Goal: Transaction & Acquisition: Purchase product/service

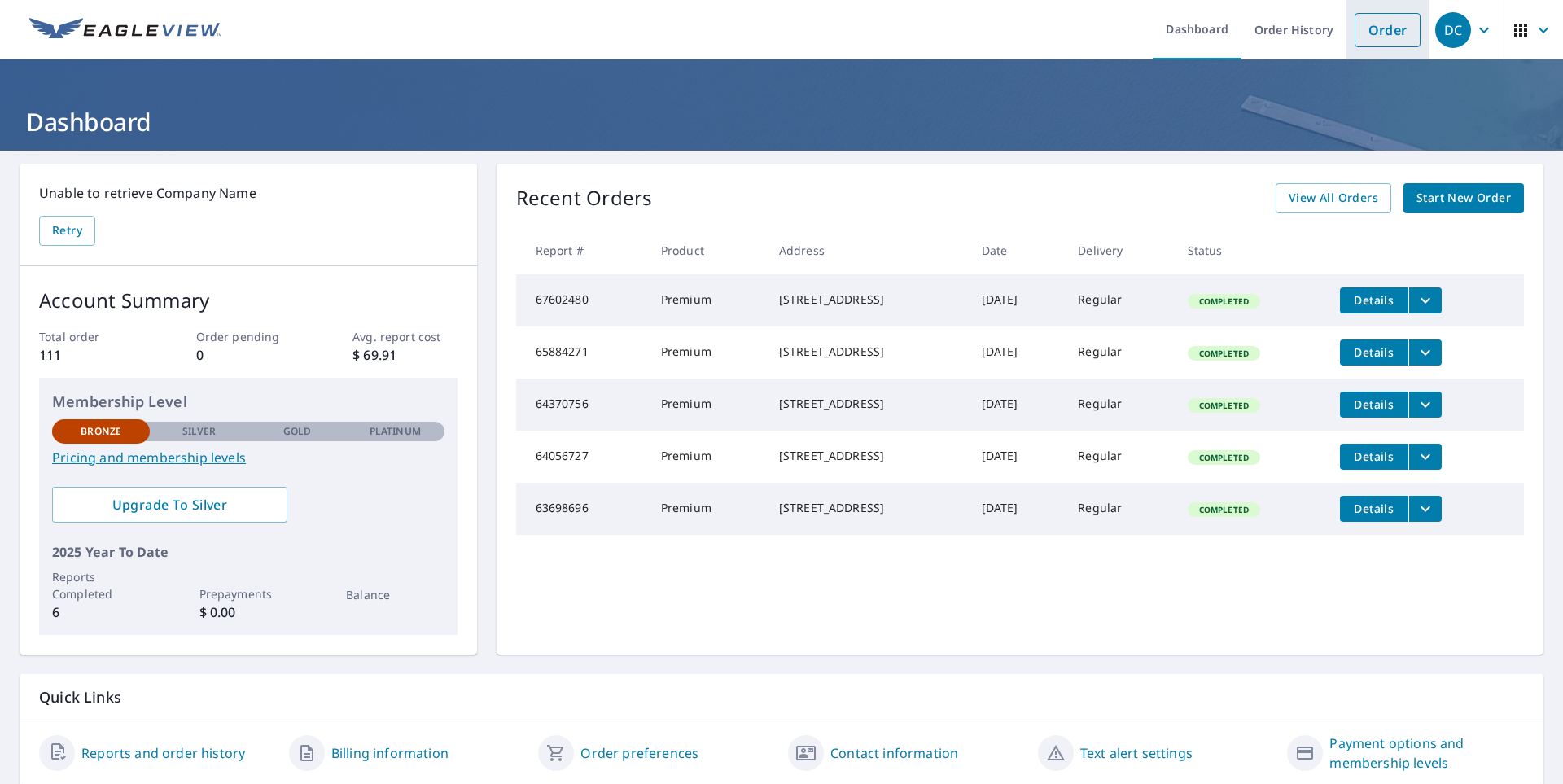
click at [1361, 32] on link "Order" at bounding box center [1388, 30] width 66 height 34
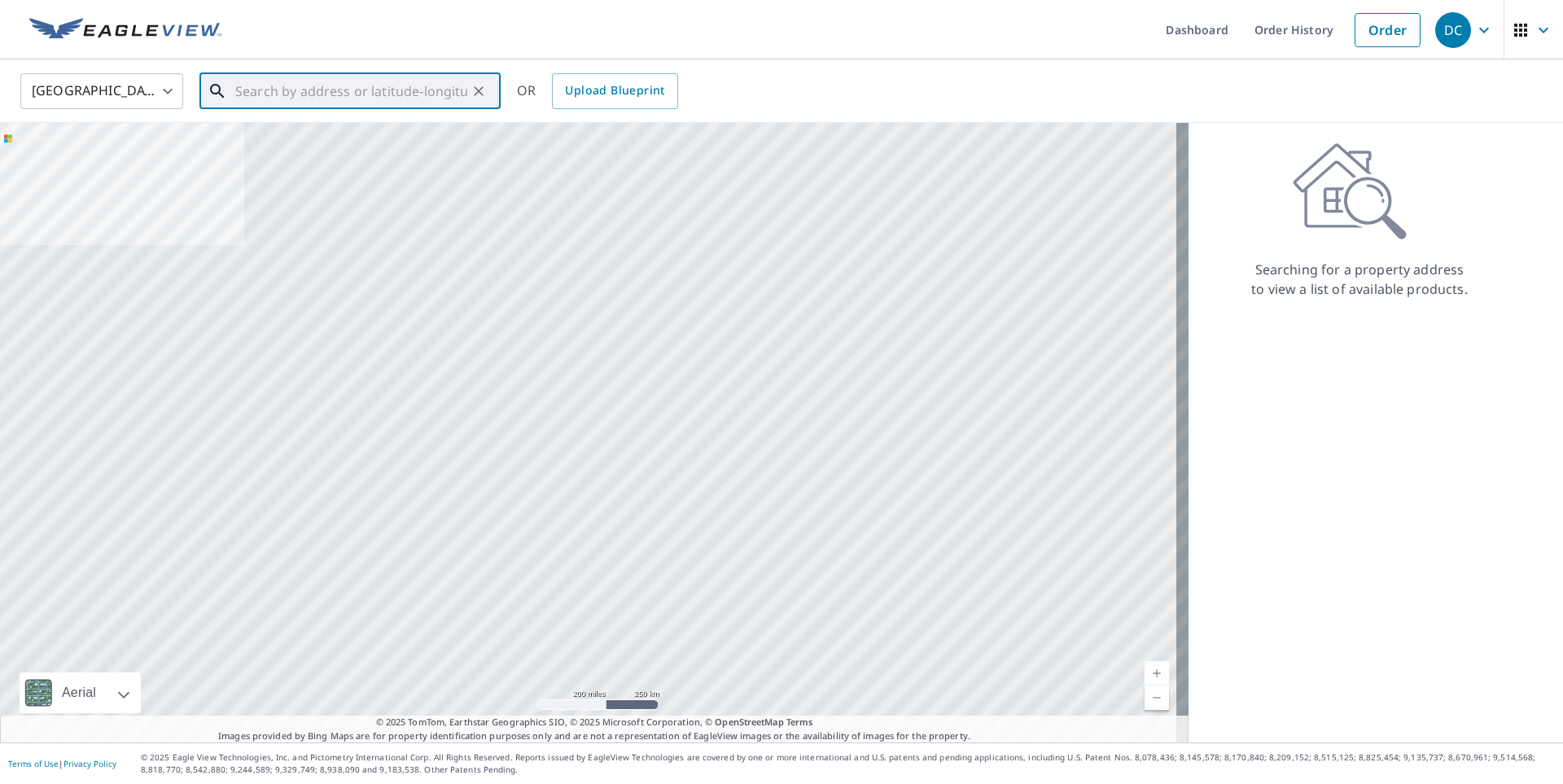
click at [393, 91] on input "text" at bounding box center [351, 91] width 232 height 46
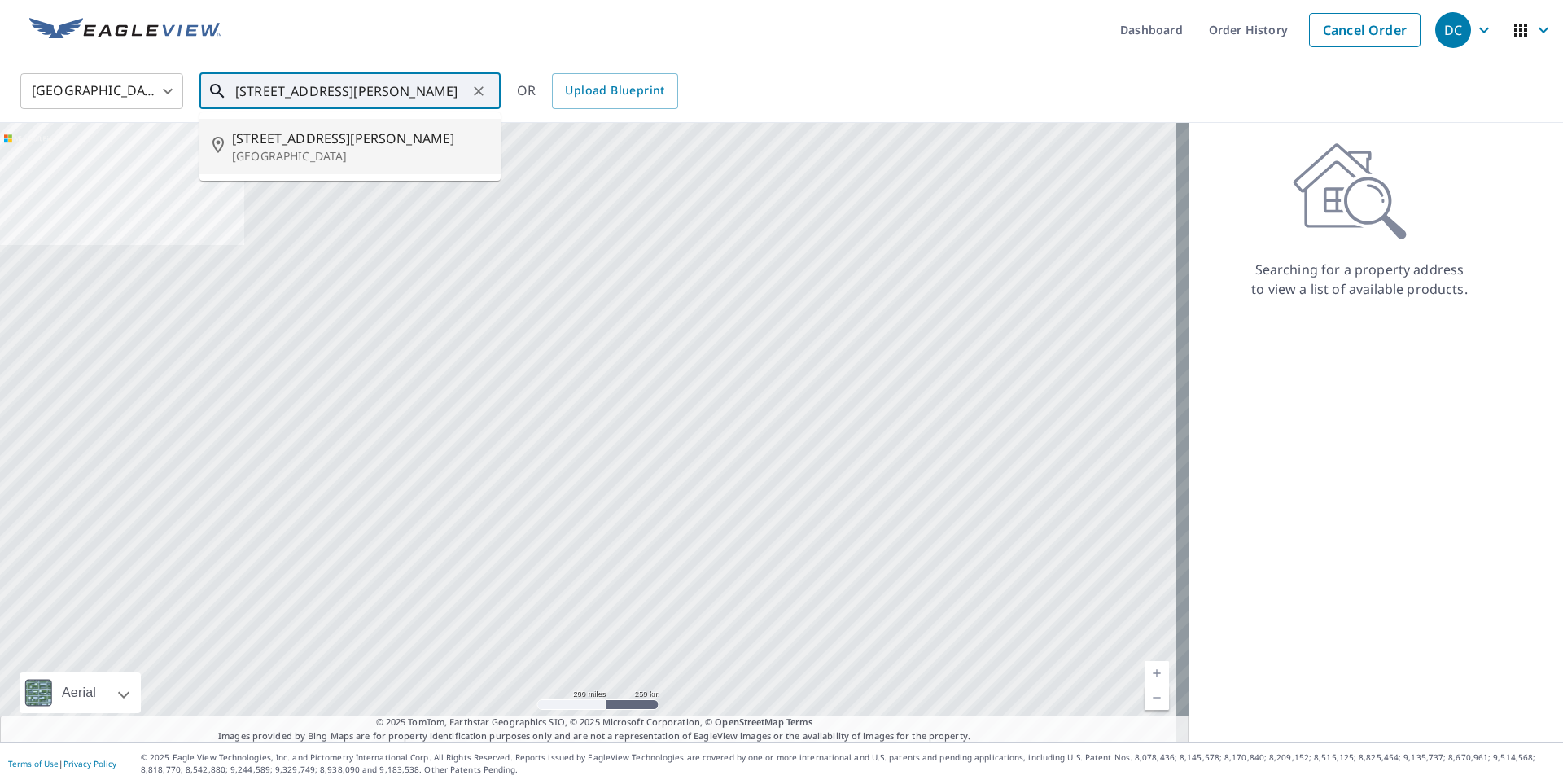
click at [319, 139] on span "[STREET_ADDRESS][PERSON_NAME]" at bounding box center [360, 138] width 255 height 20
type input "[STREET_ADDRESS][PERSON_NAME][PERSON_NAME]"
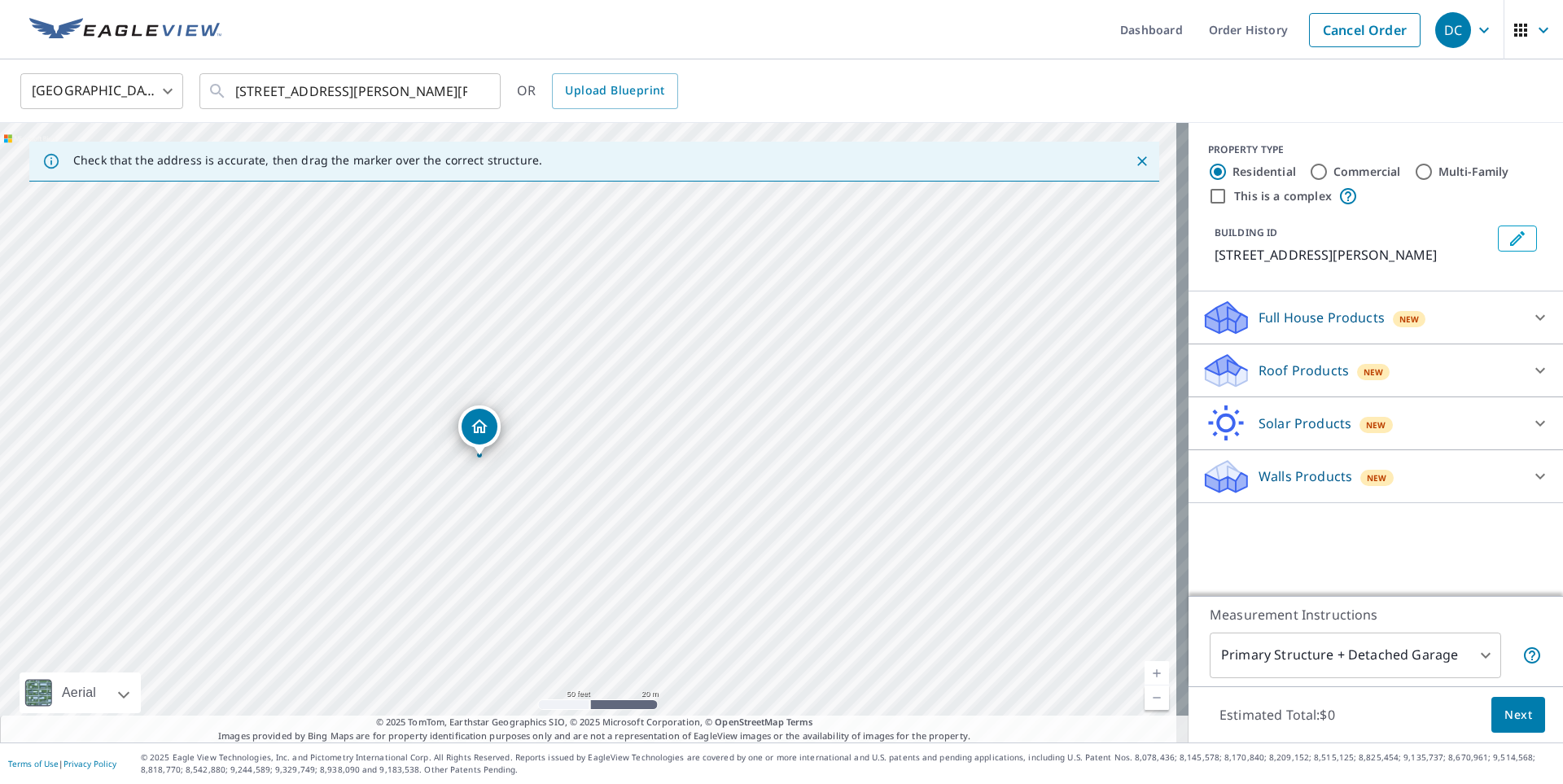
click at [1313, 372] on p "Roof Products" at bounding box center [1303, 371] width 90 height 20
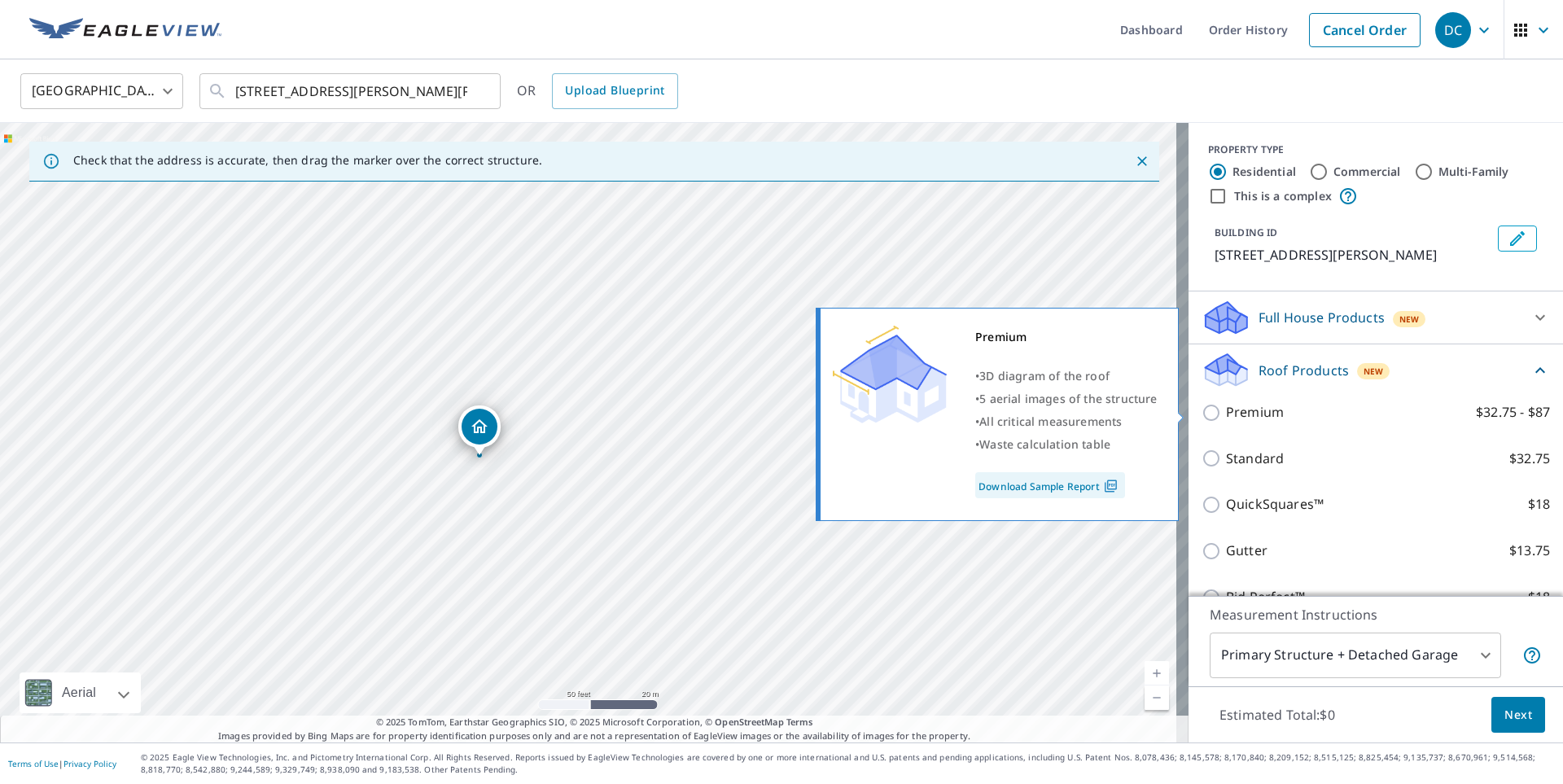
click at [1201, 413] on input "Premium $32.75 - $87" at bounding box center [1213, 413] width 24 height 20
checkbox input "true"
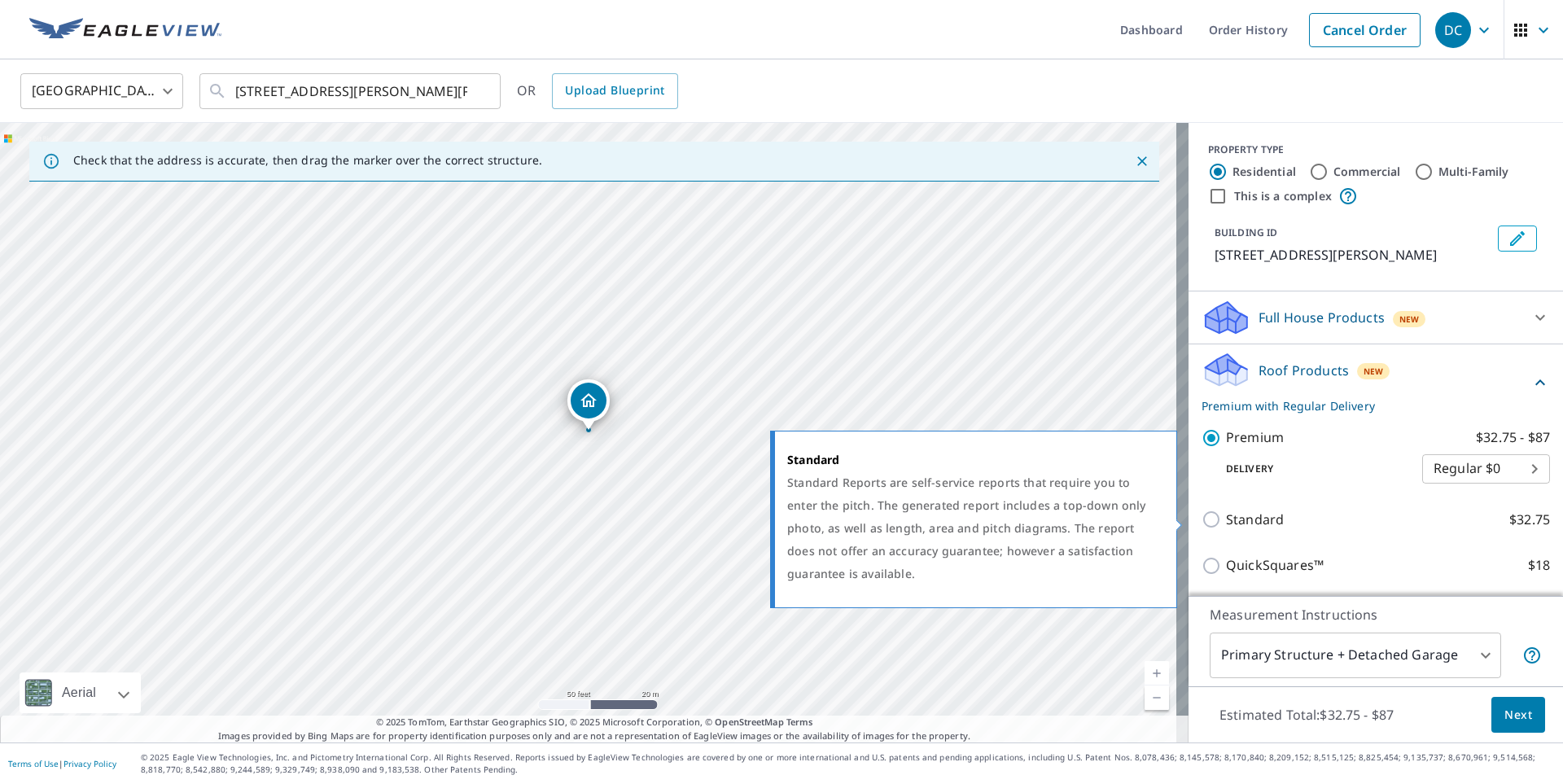
scroll to position [163, 0]
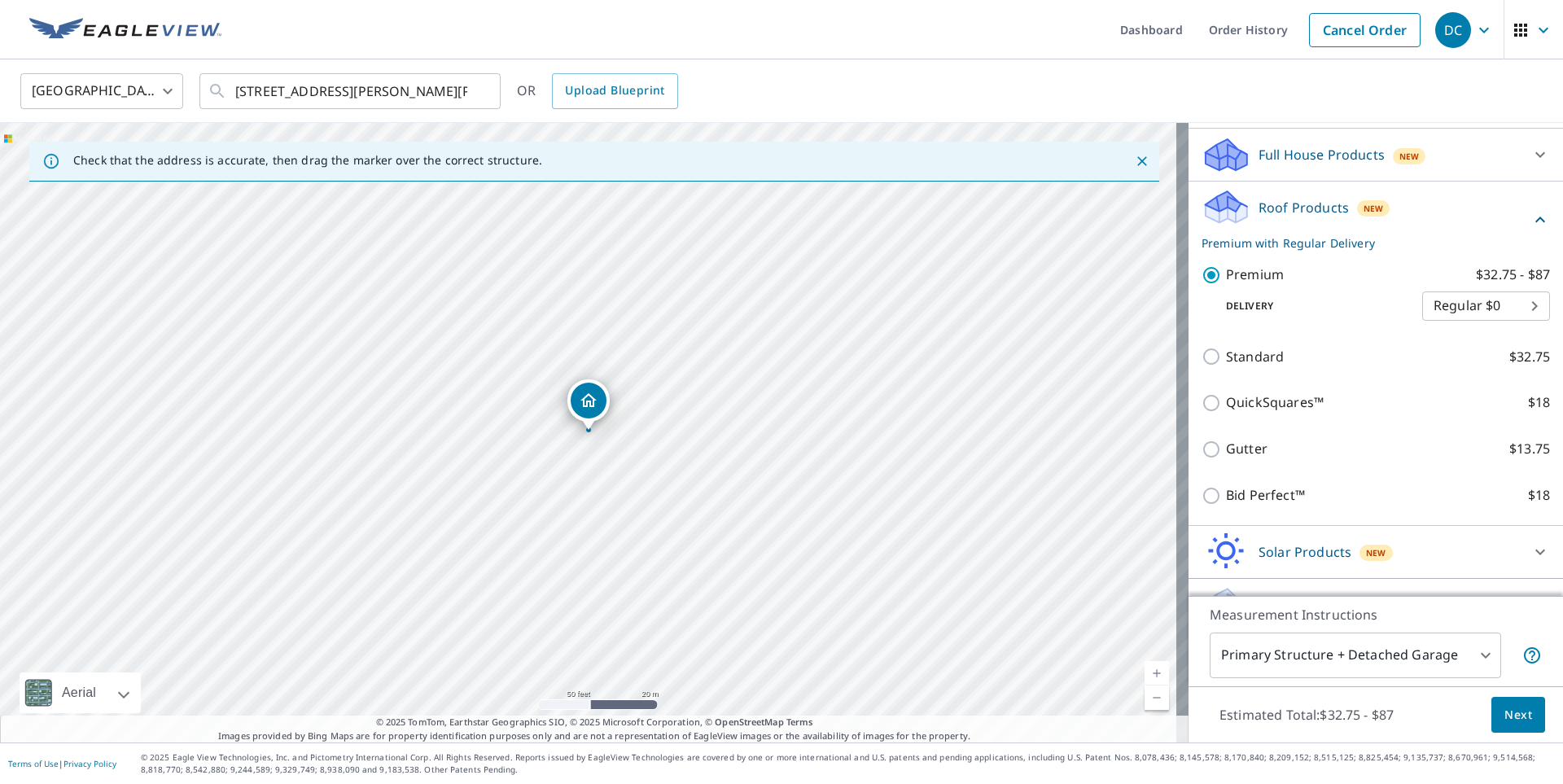
click at [1465, 649] on body "DC DC Dashboard Order History Cancel Order DC [GEOGRAPHIC_DATA] [GEOGRAPHIC_DAT…" at bounding box center [782, 392] width 1563 height 784
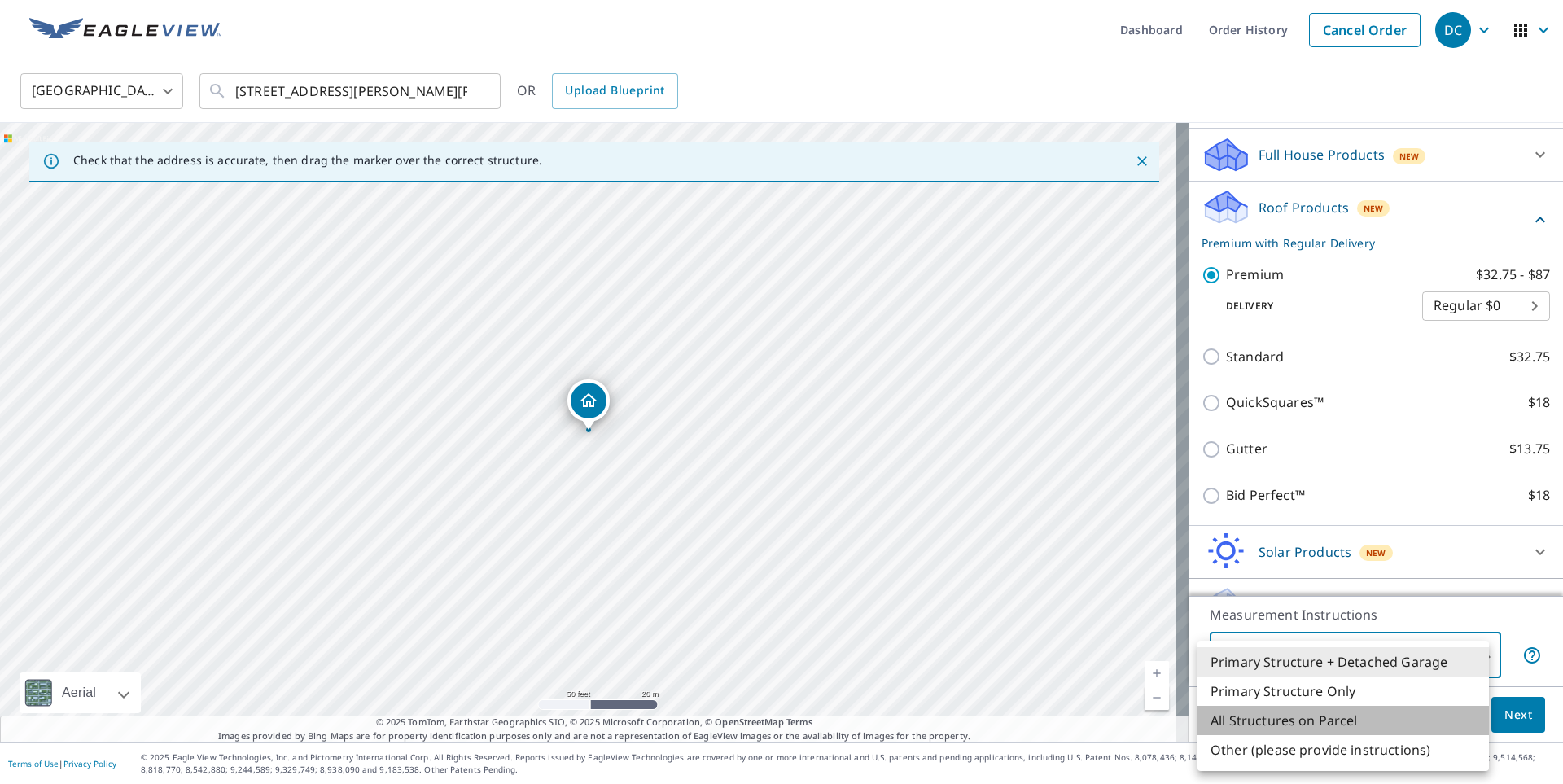
click at [1387, 718] on li "All Structures on Parcel" at bounding box center [1343, 720] width 291 height 29
type input "3"
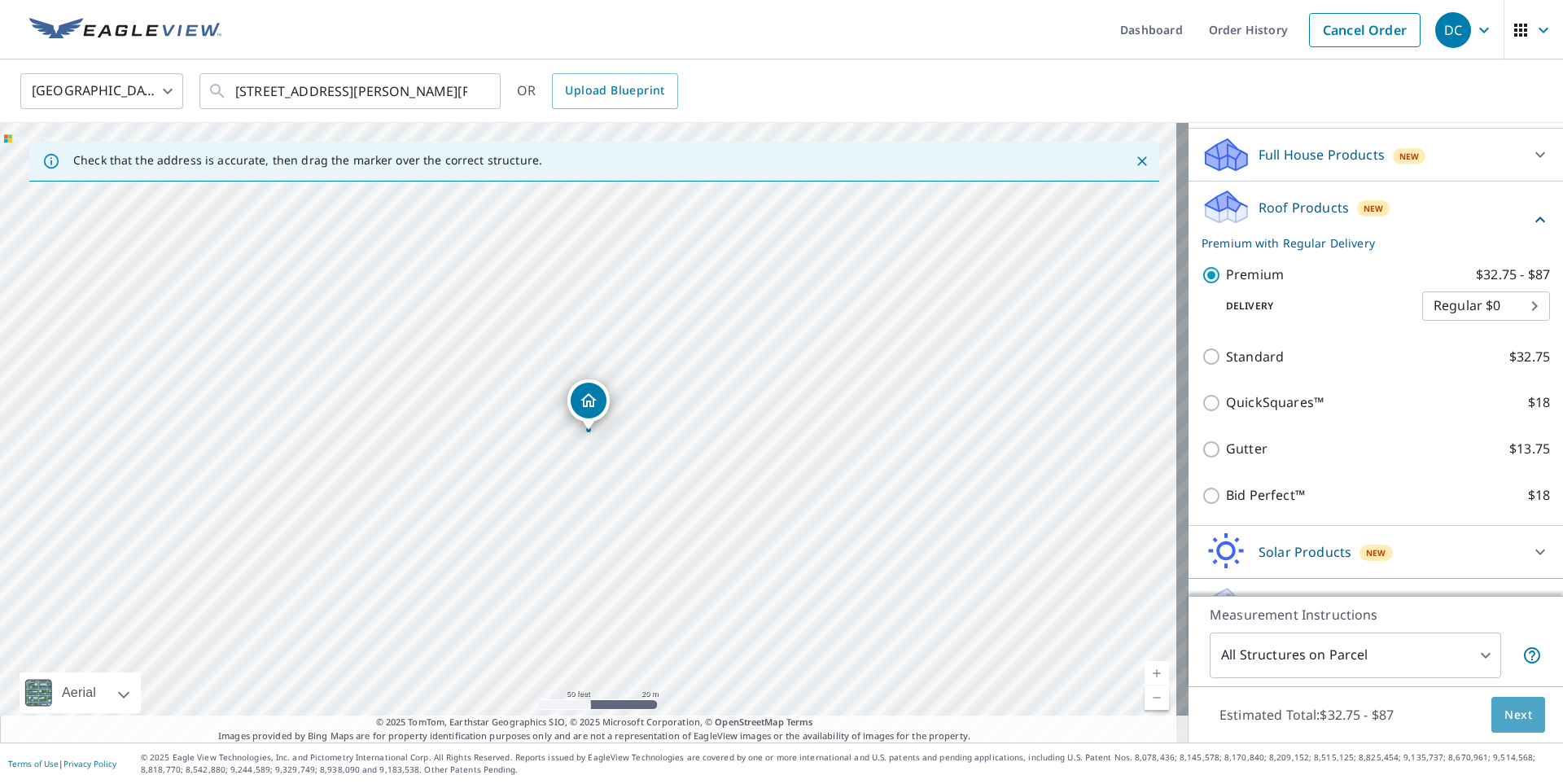
click at [1504, 712] on span "Next" at bounding box center [1517, 714] width 28 height 21
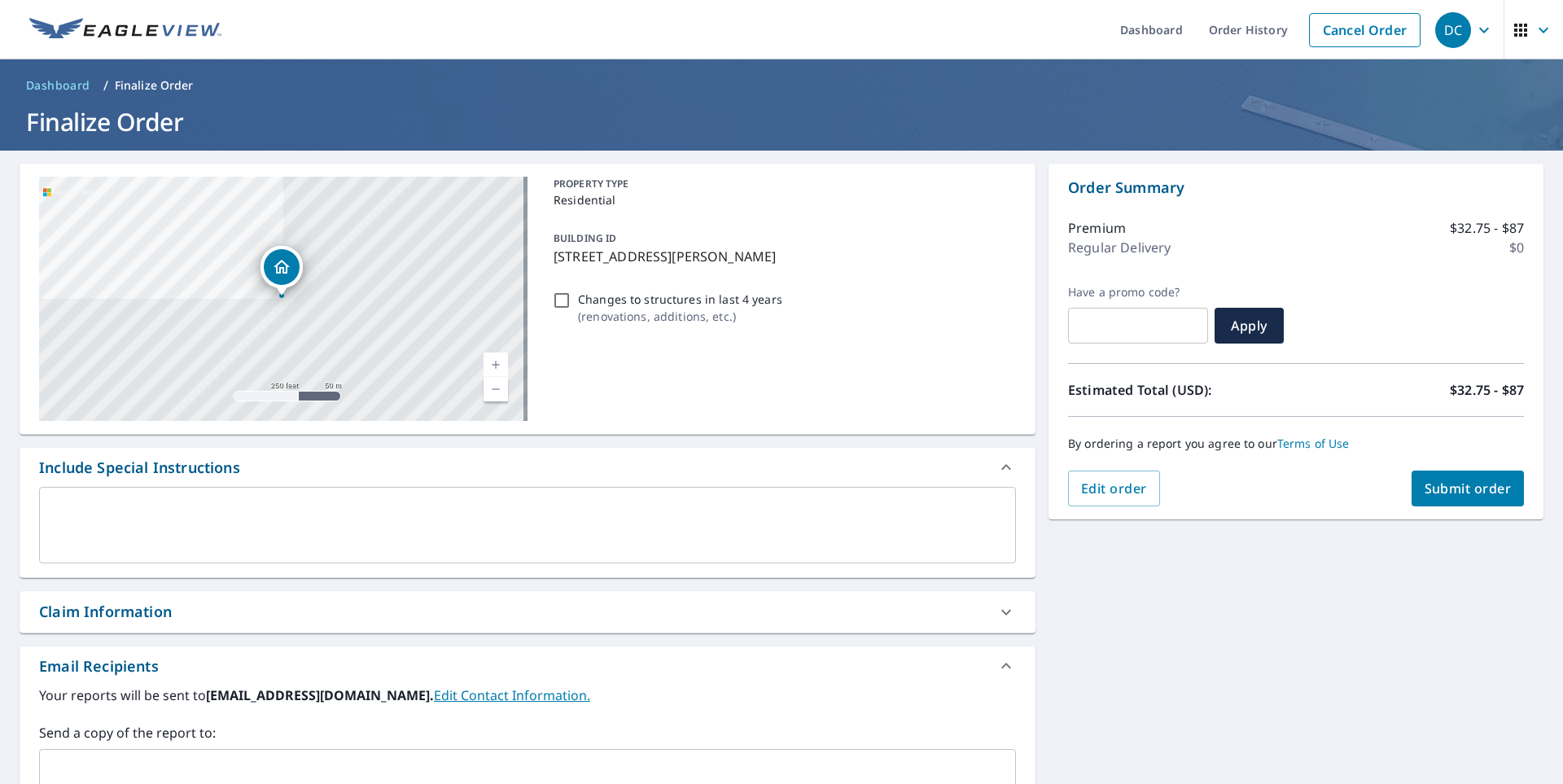
click at [559, 305] on input "Changes to structures in last 4 years ( renovations, additions, etc. )" at bounding box center [562, 300] width 20 height 20
checkbox input "true"
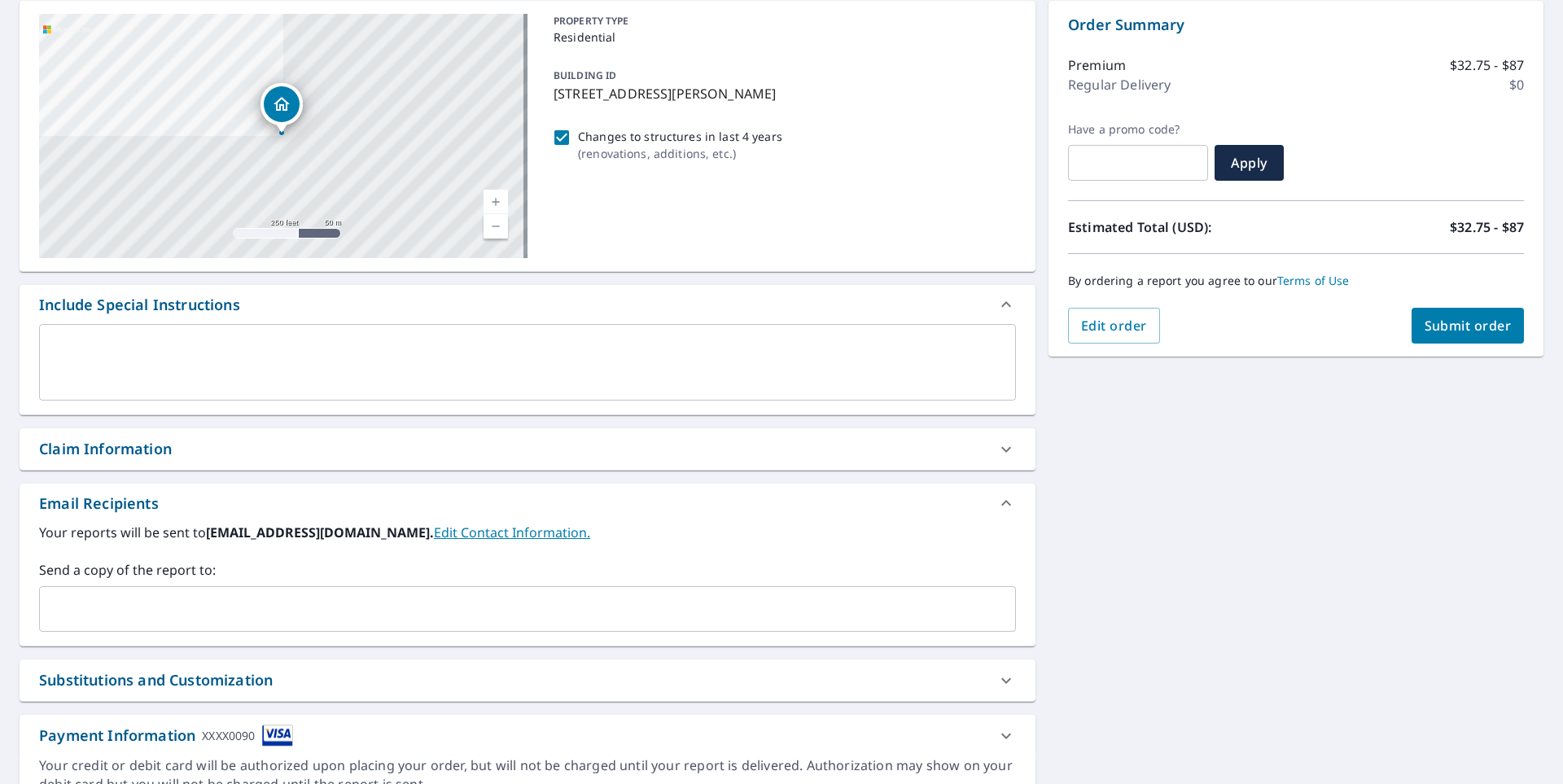
scroll to position [241, 0]
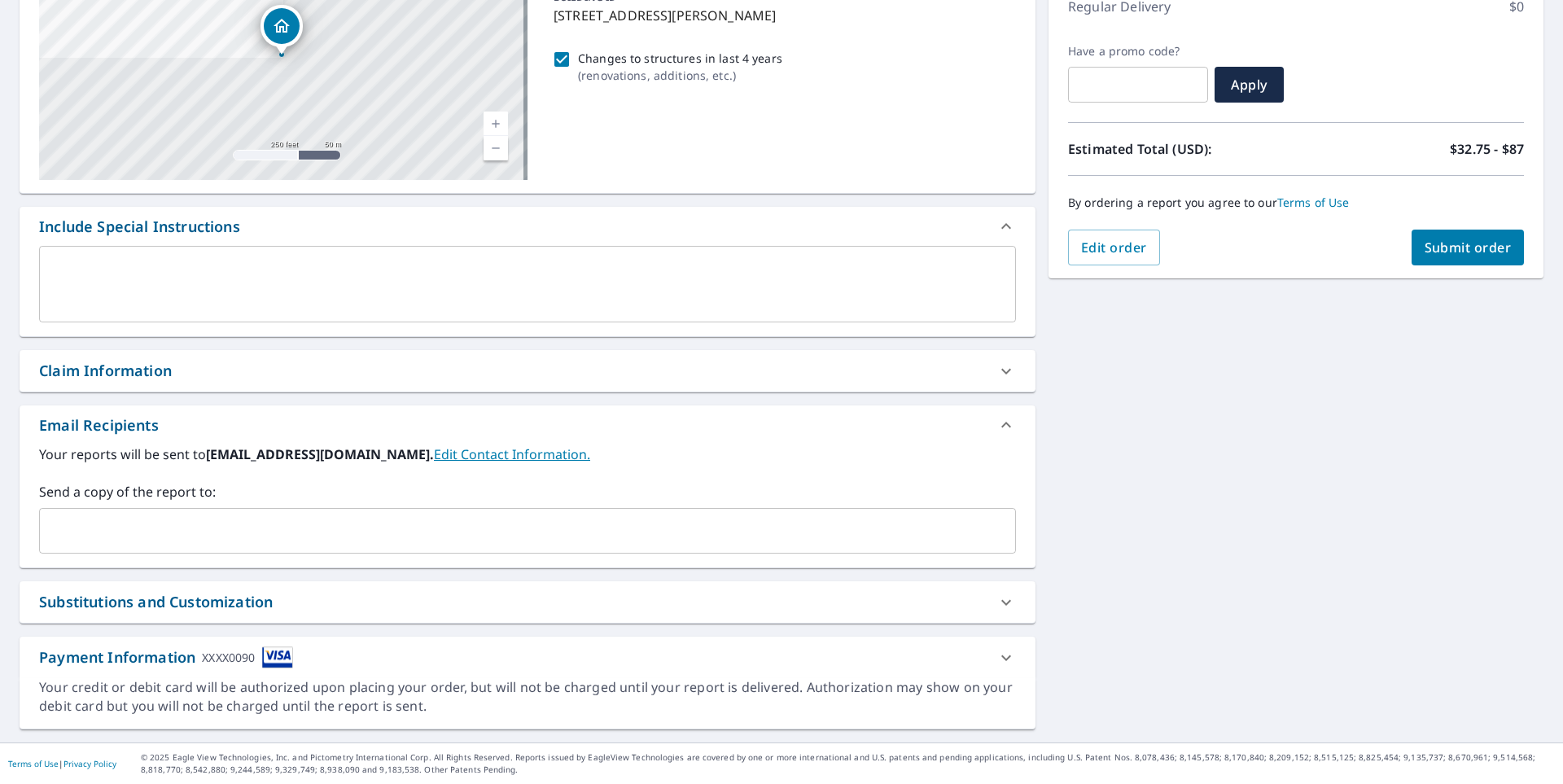
click at [400, 526] on input "text" at bounding box center [515, 530] width 938 height 31
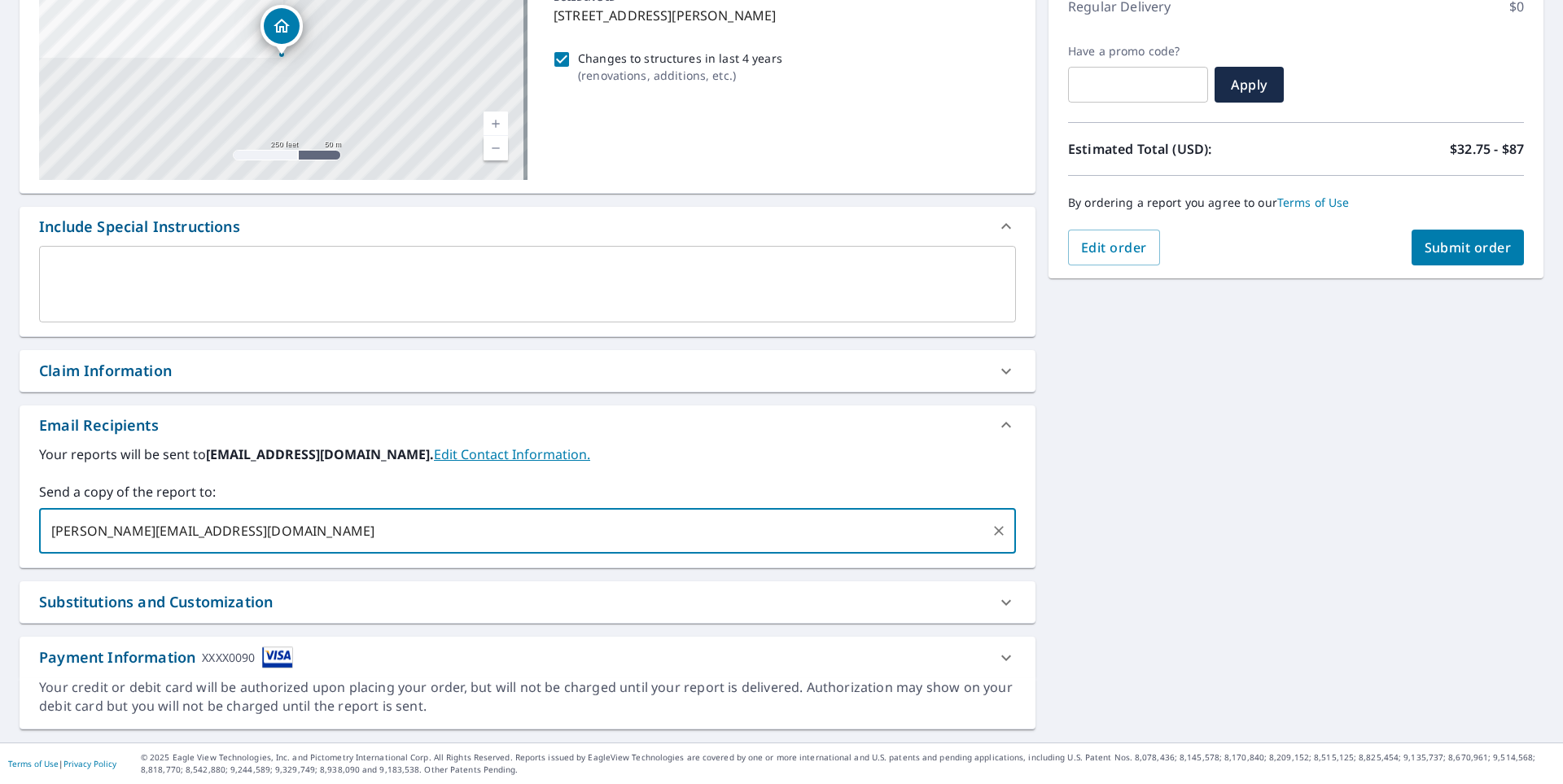
type input "[PERSON_NAME][EMAIL_ADDRESS][DOMAIN_NAME]"
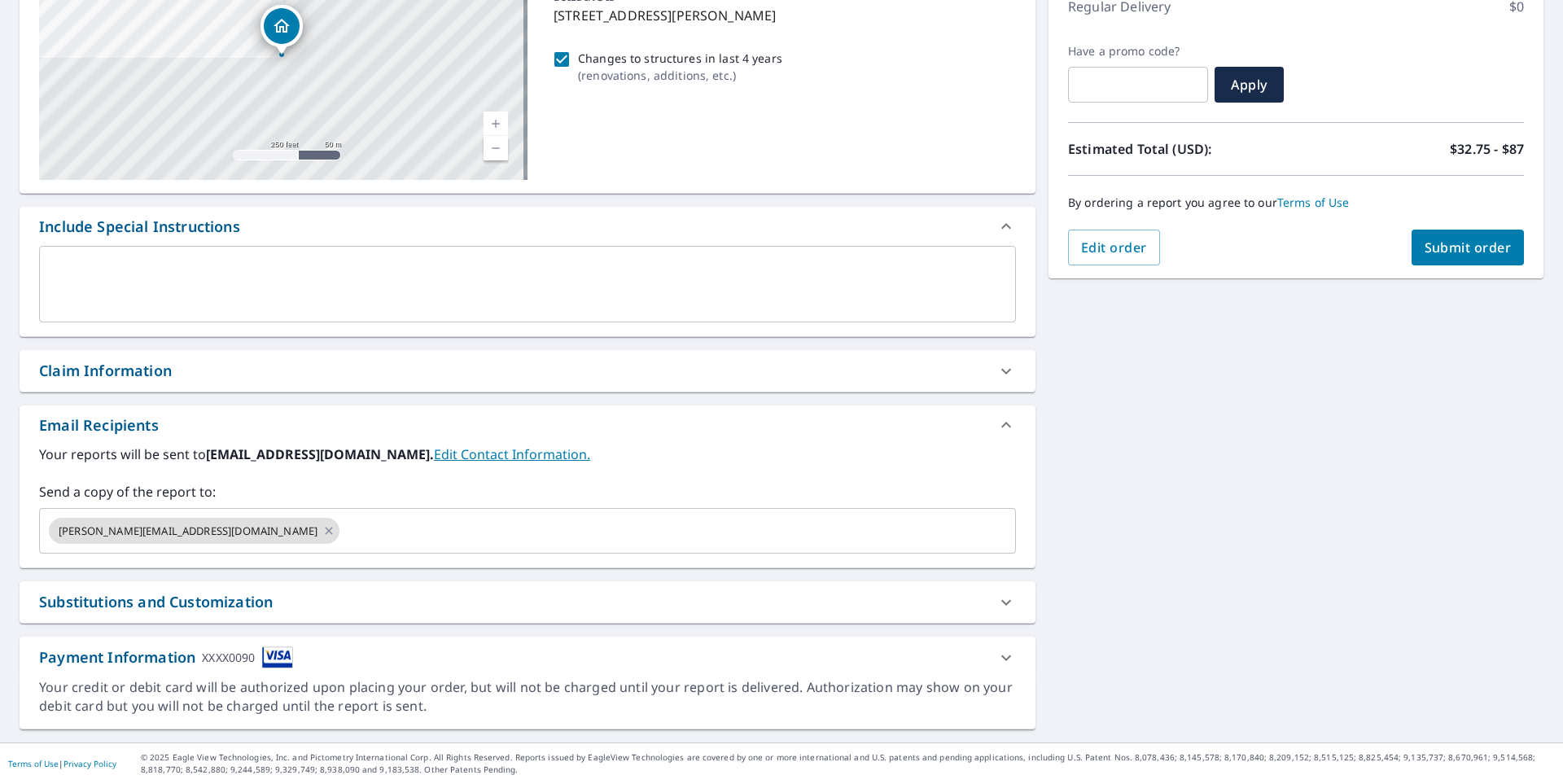
click at [960, 608] on div "Substitutions and Customization" at bounding box center [513, 602] width 948 height 22
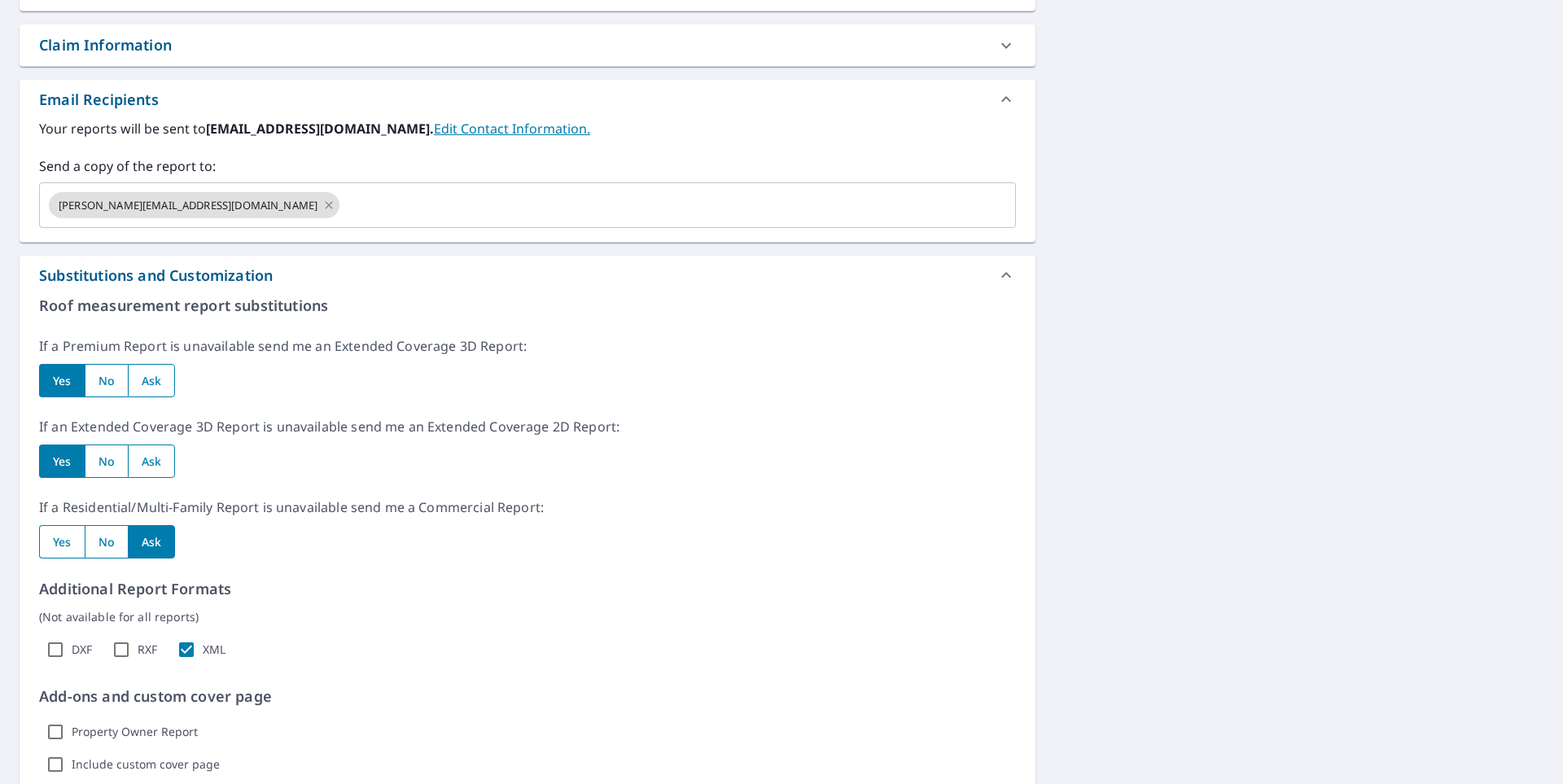
scroll to position [647, 0]
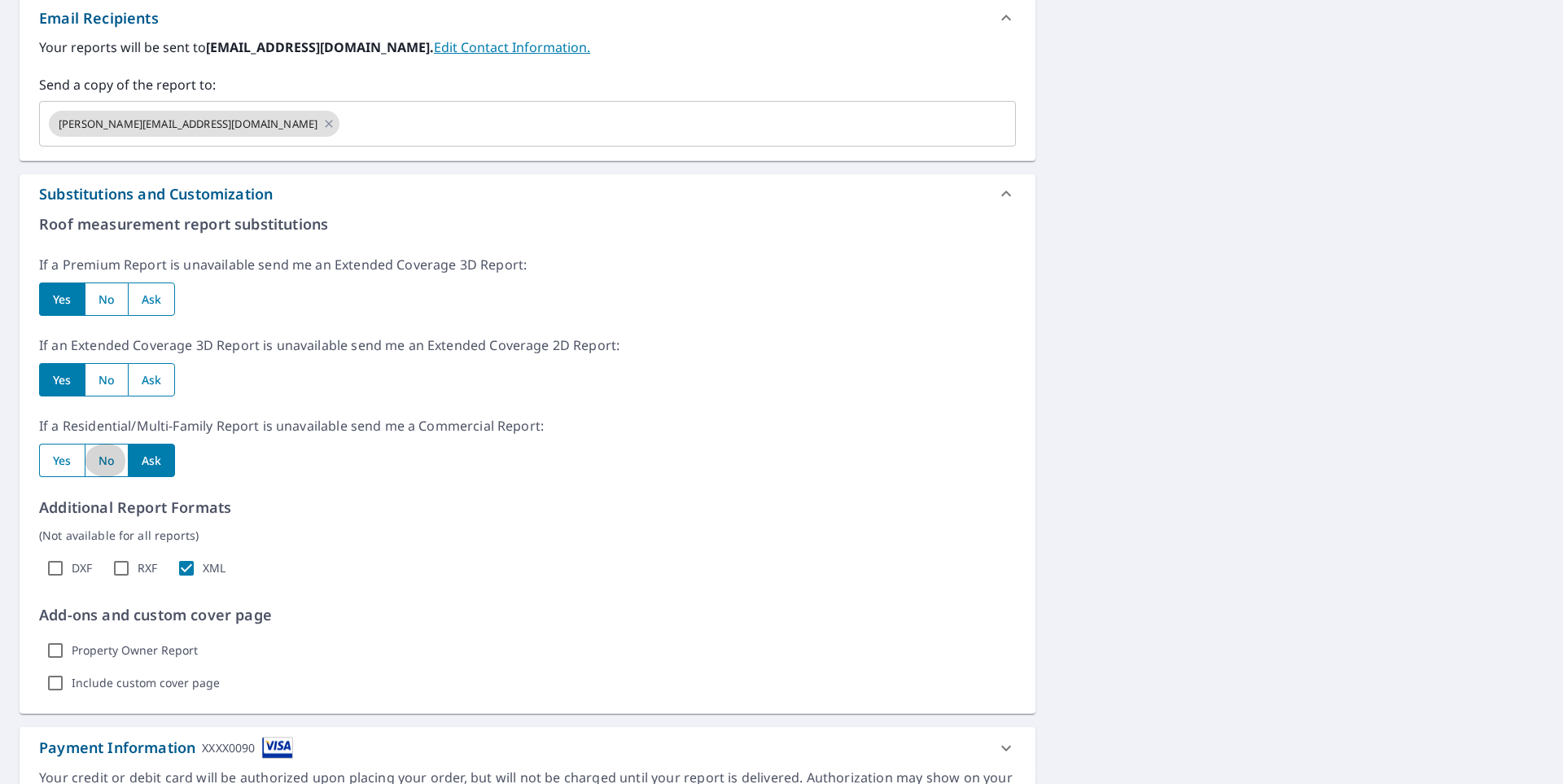
click at [96, 458] on input "radio" at bounding box center [106, 460] width 43 height 33
radio input "true"
click at [151, 463] on input "radio" at bounding box center [152, 460] width 48 height 33
radio input "true"
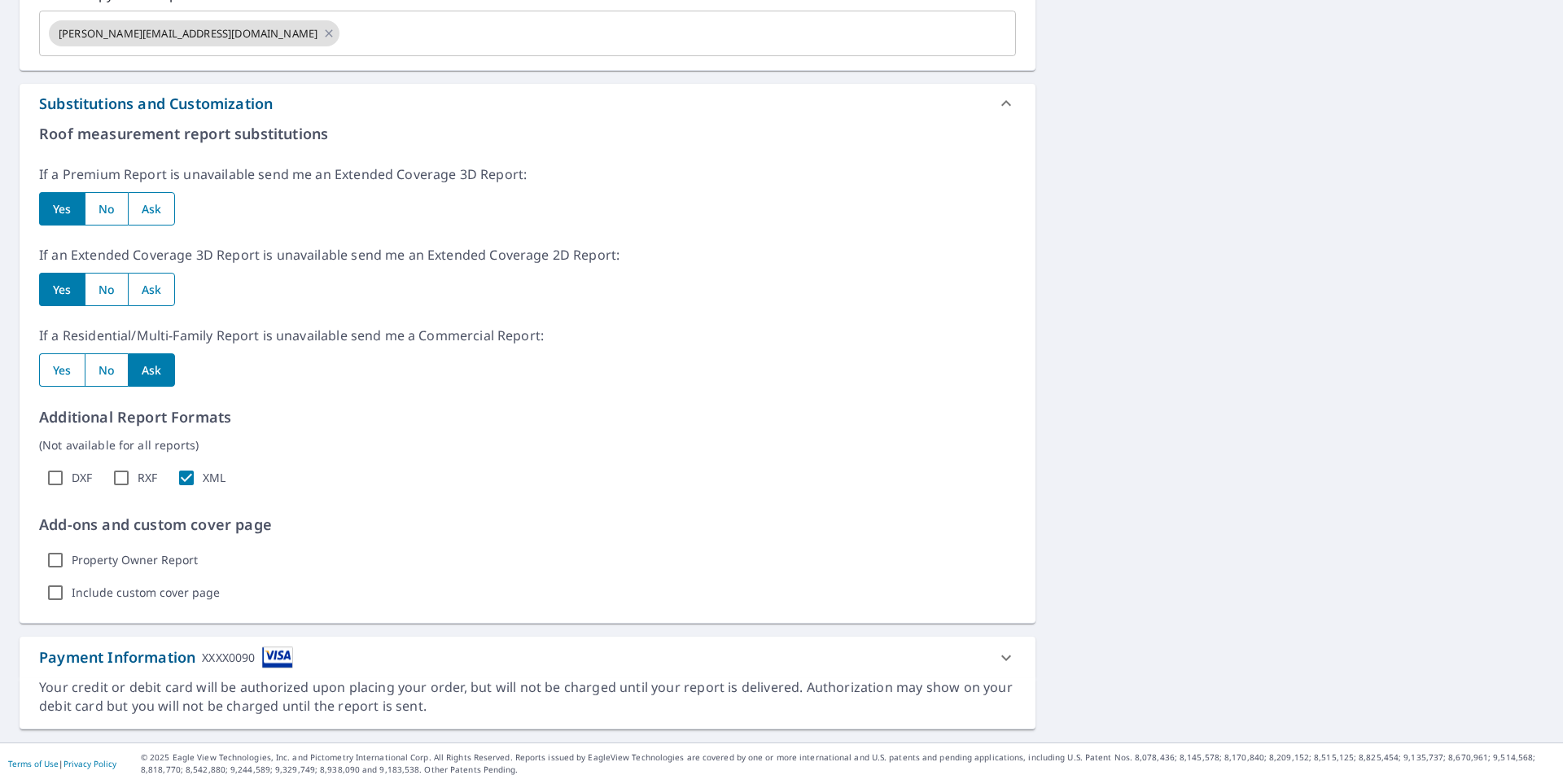
click at [997, 656] on icon at bounding box center [1007, 657] width 20 height 20
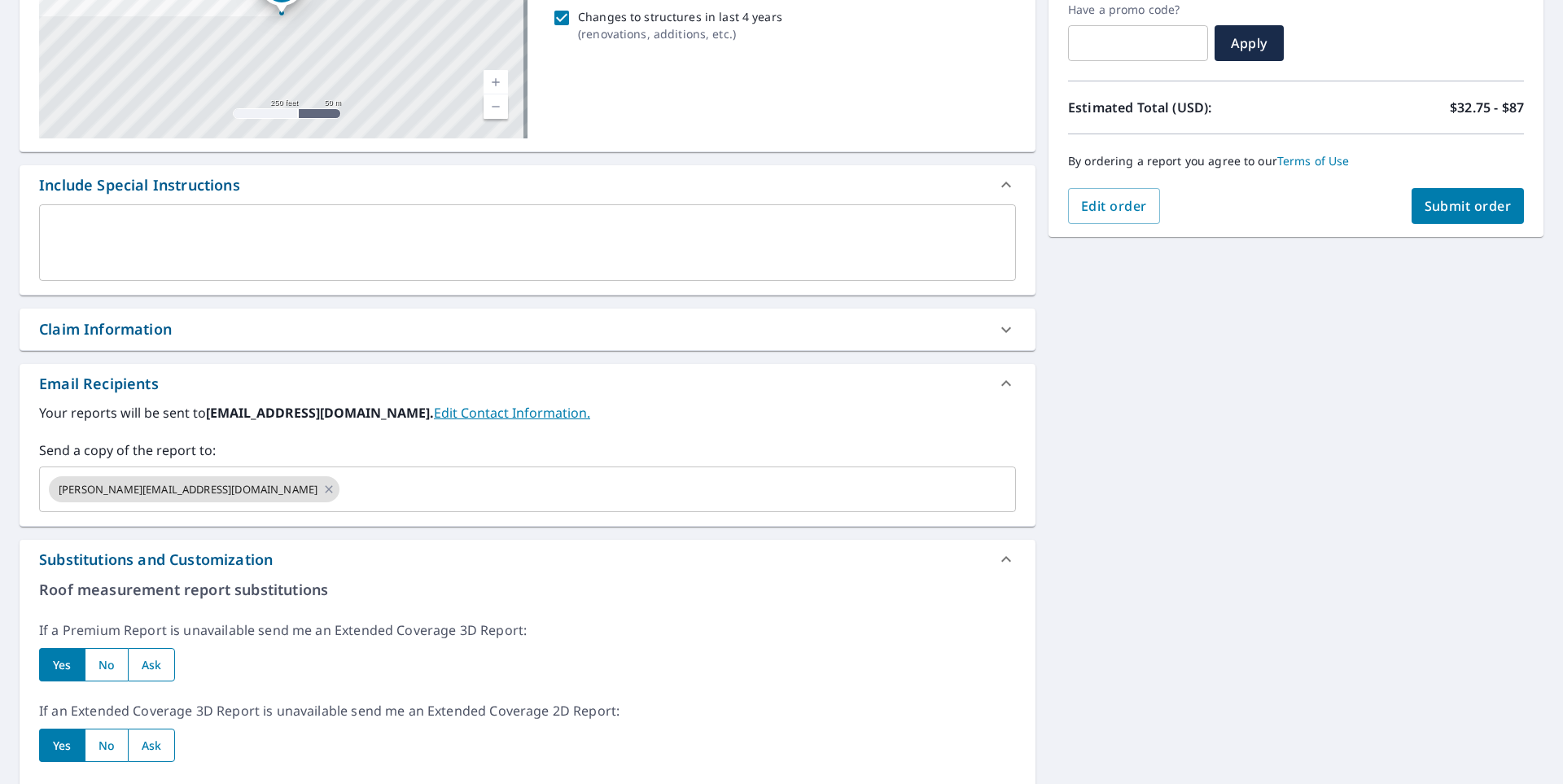
scroll to position [0, 0]
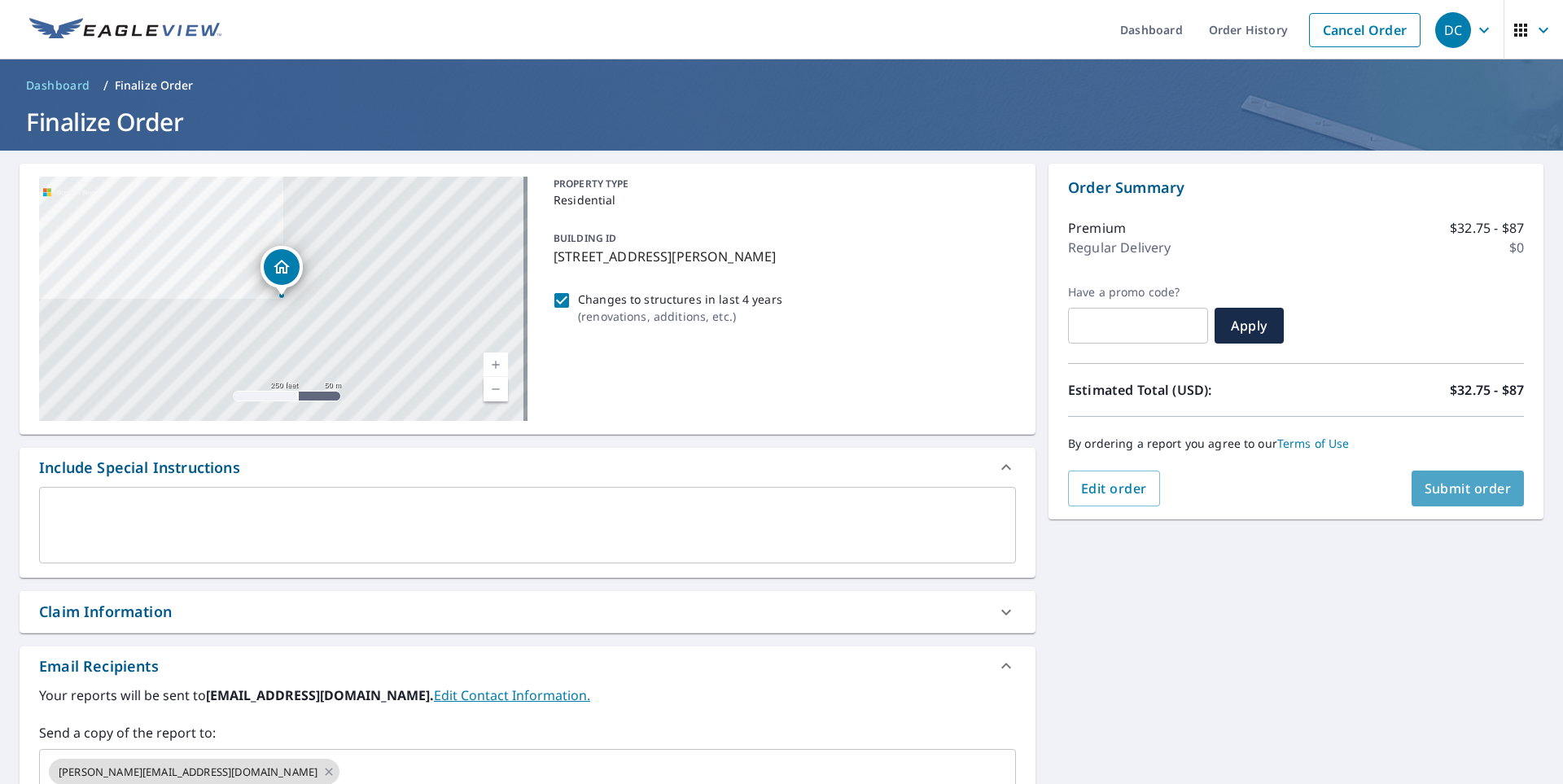
click at [1431, 498] on button "Submit order" at bounding box center [1467, 488] width 113 height 36
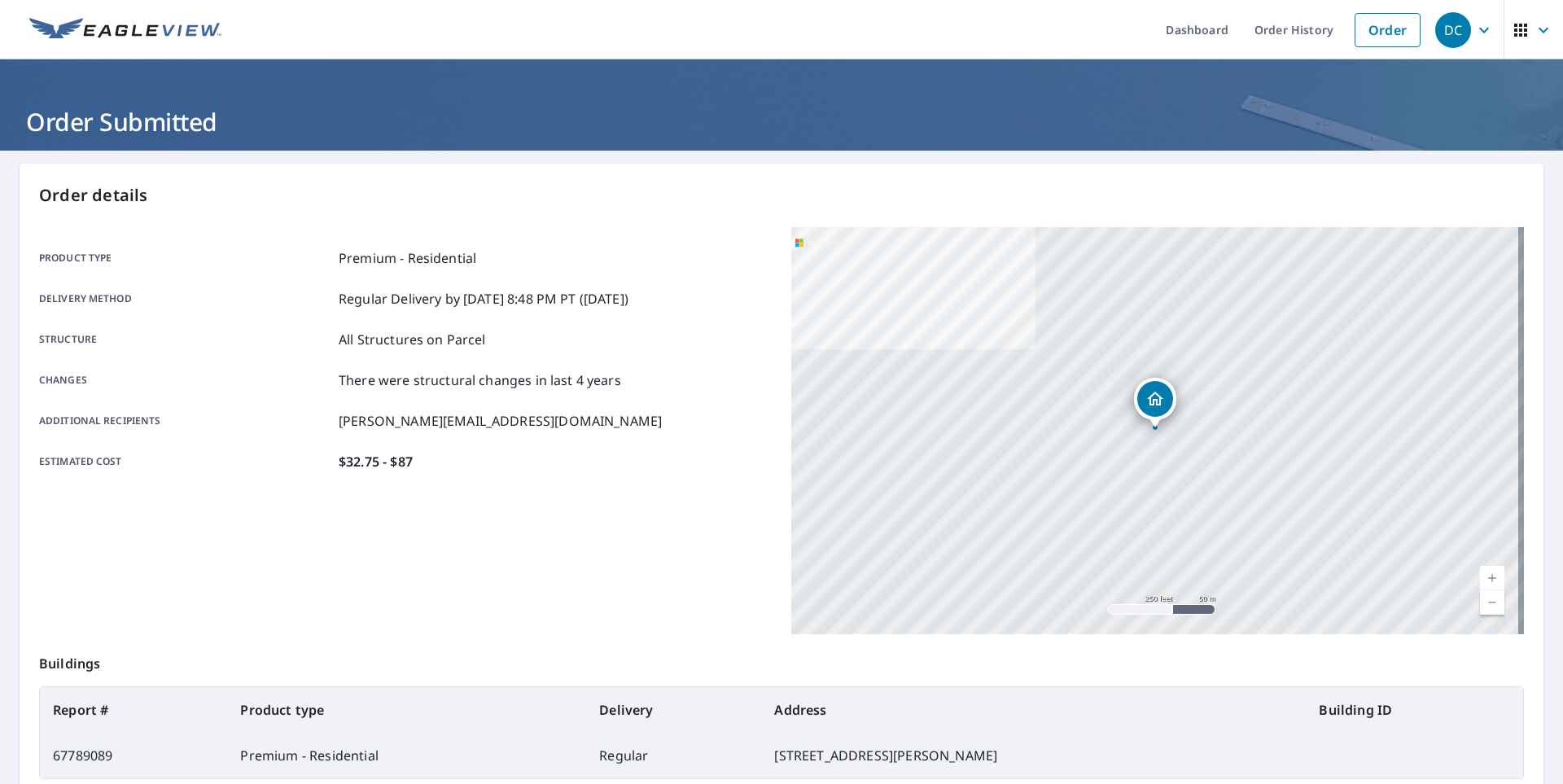
scroll to position [174, 0]
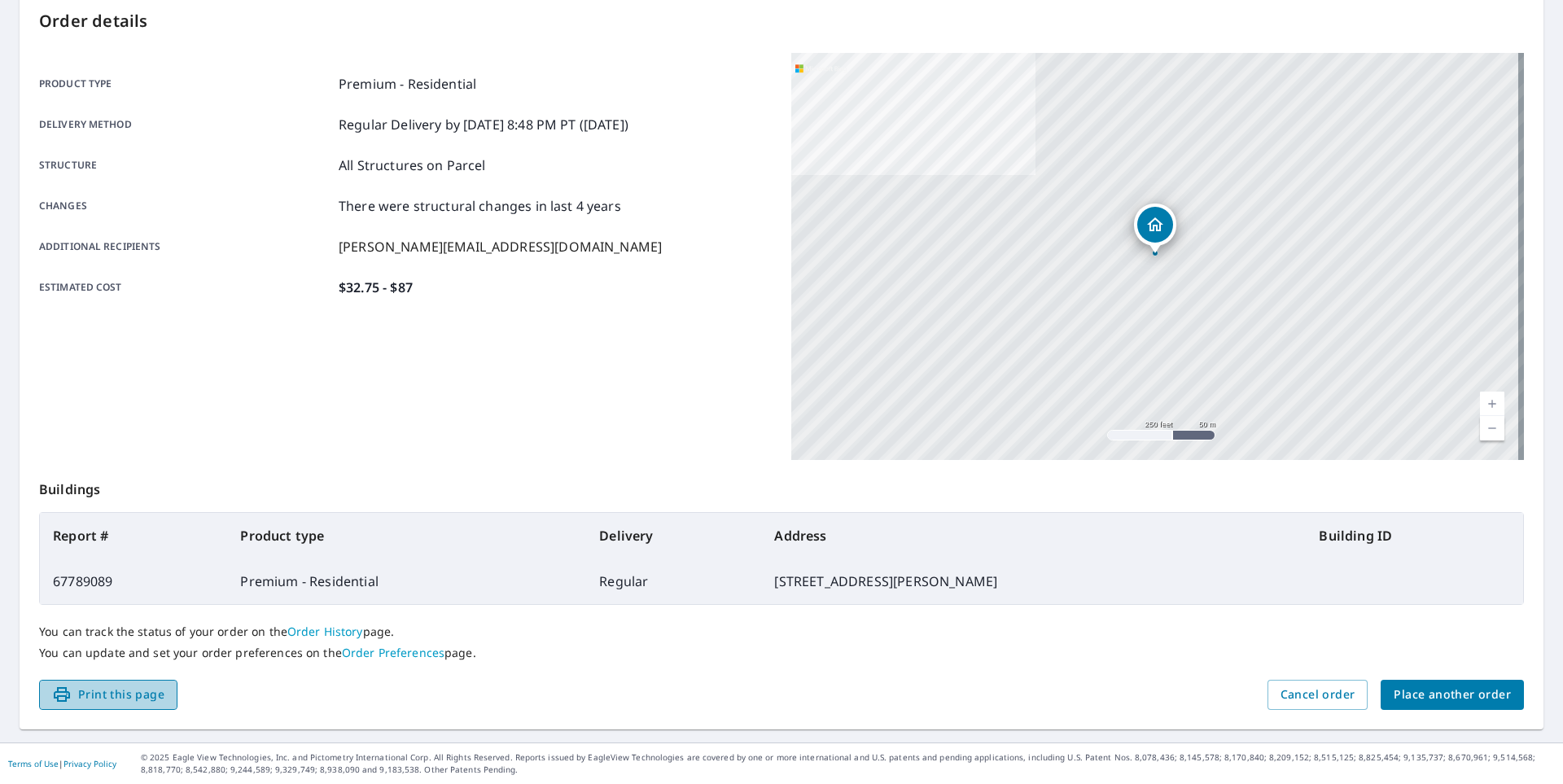
click at [71, 701] on icon "button" at bounding box center [62, 694] width 20 height 20
